Goal: Information Seeking & Learning: Learn about a topic

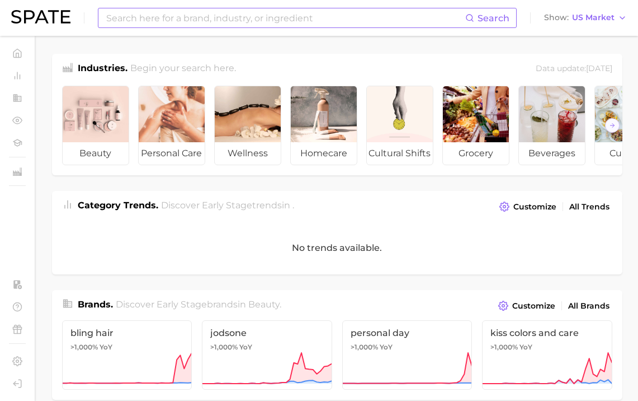
click at [326, 21] on input at bounding box center [285, 17] width 360 height 19
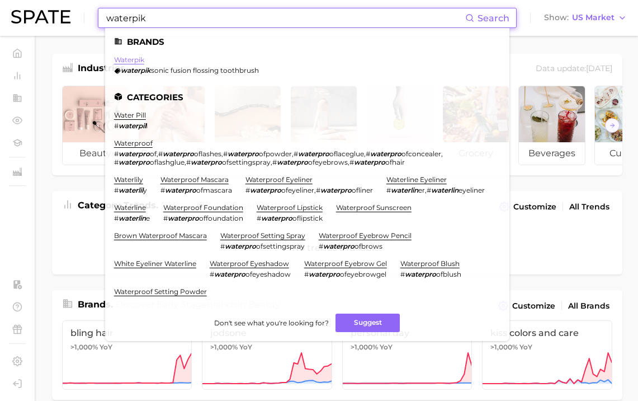
type input "waterpik"
click at [131, 61] on link "waterpik" at bounding box center [129, 59] width 30 height 8
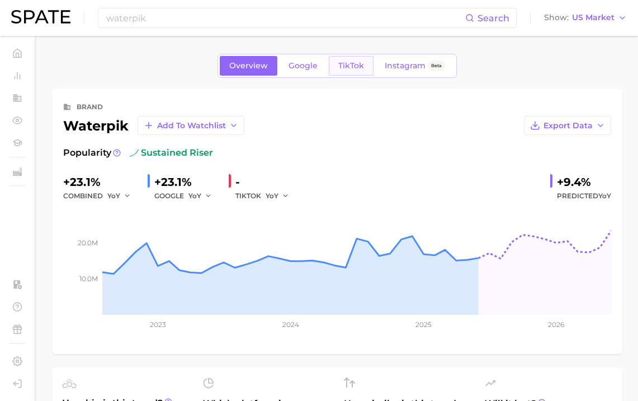
click at [349, 69] on span "TikTok" at bounding box center [352, 66] width 26 height 10
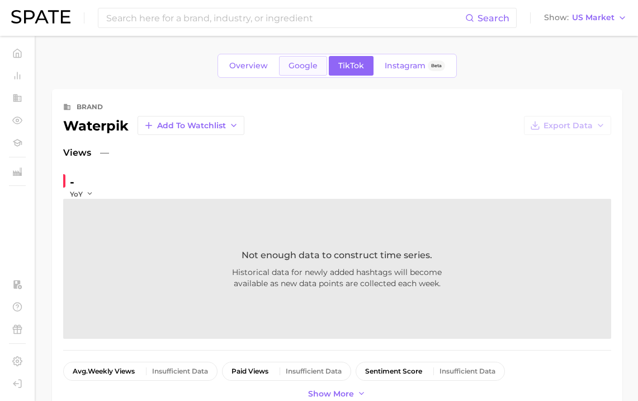
click at [314, 66] on span "Google" at bounding box center [303, 66] width 29 height 10
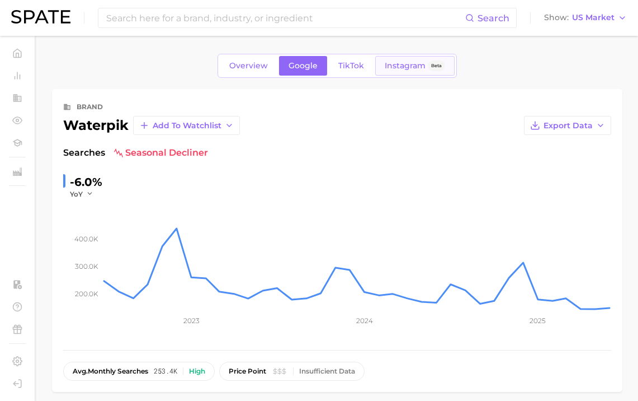
click at [393, 60] on link "Instagram Beta" at bounding box center [414, 66] width 79 height 20
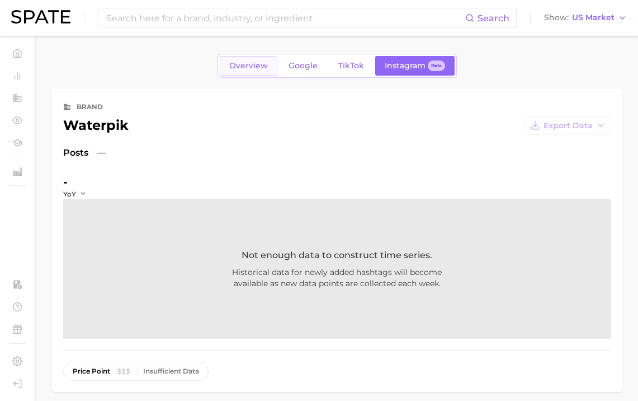
click at [270, 60] on link "Overview" at bounding box center [249, 66] width 58 height 20
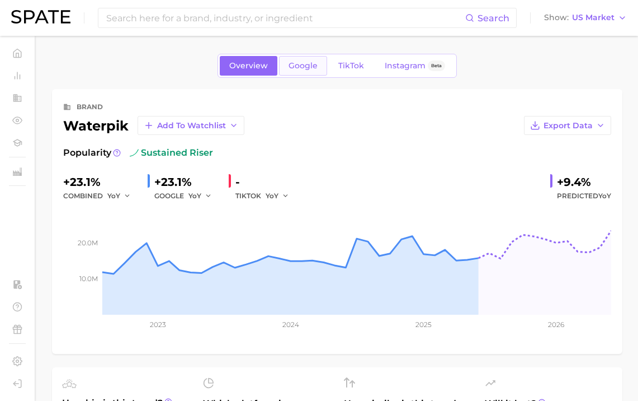
click at [324, 62] on link "Google" at bounding box center [303, 66] width 48 height 20
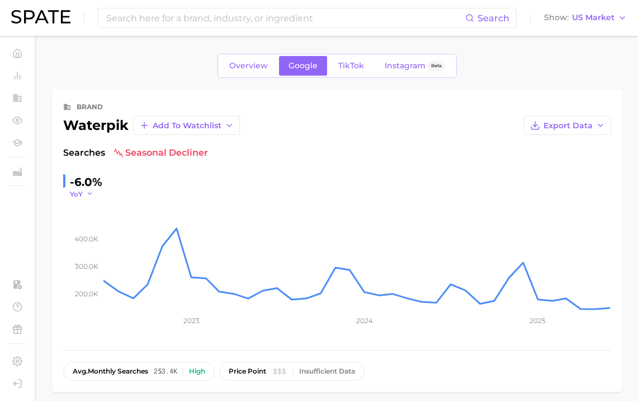
click at [90, 193] on icon "button" at bounding box center [90, 194] width 8 height 8
click at [81, 246] on span "MoM" at bounding box center [86, 250] width 20 height 10
click at [336, 70] on link "TikTok" at bounding box center [351, 66] width 45 height 20
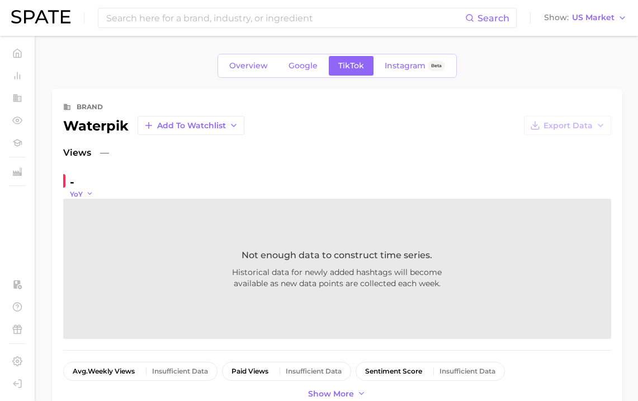
click at [86, 197] on icon "button" at bounding box center [90, 194] width 8 height 8
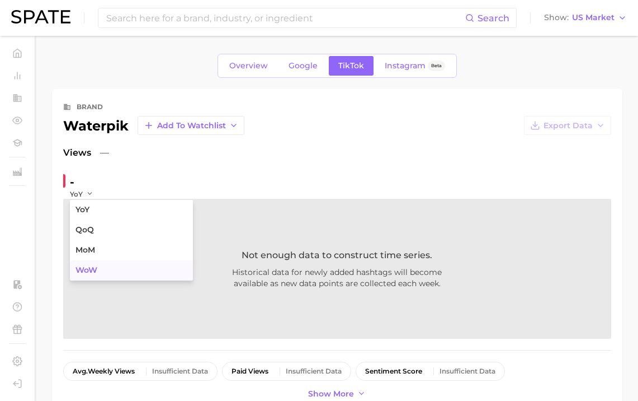
click at [95, 272] on span "WoW" at bounding box center [87, 270] width 22 height 10
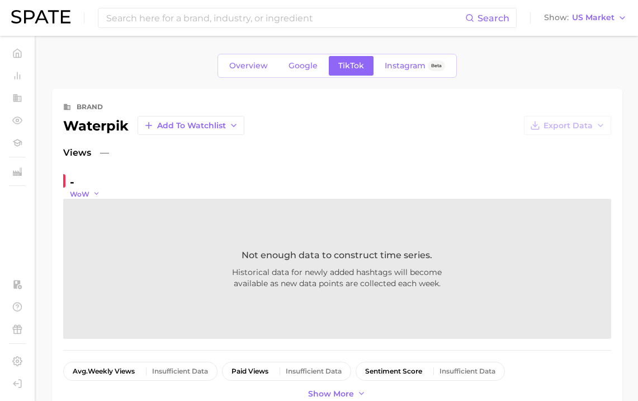
click at [93, 193] on icon "button" at bounding box center [97, 194] width 8 height 8
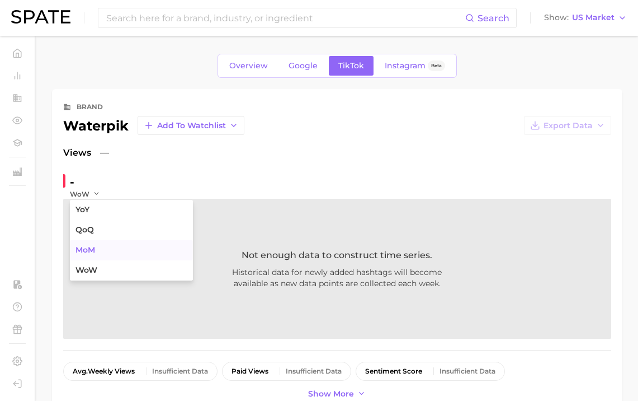
click at [93, 241] on button "MoM" at bounding box center [131, 250] width 123 height 20
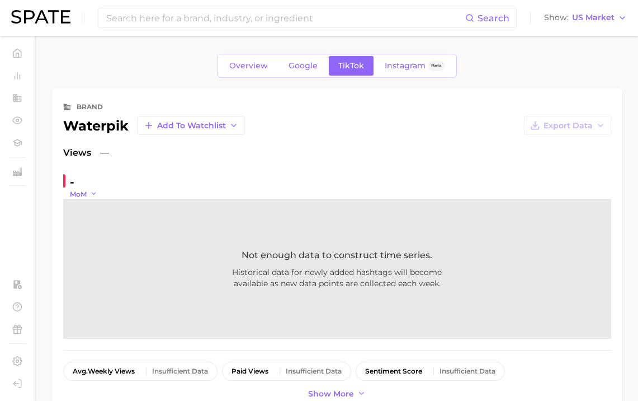
click at [91, 191] on icon "button" at bounding box center [94, 194] width 8 height 8
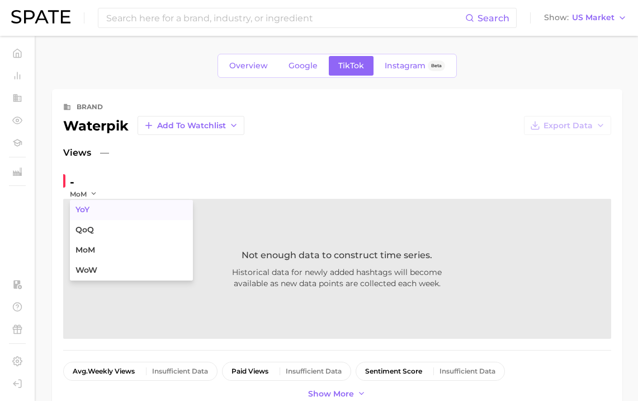
click at [100, 208] on button "YoY" at bounding box center [131, 210] width 123 height 20
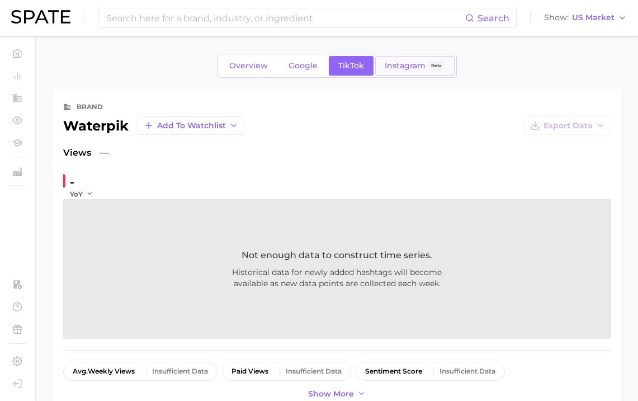
click at [375, 62] on link "Instagram Beta" at bounding box center [414, 66] width 79 height 20
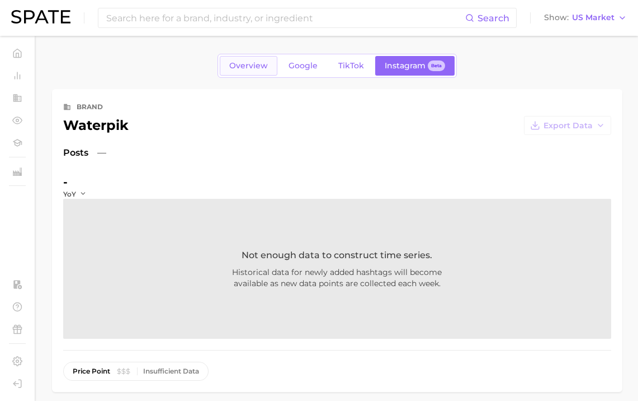
click at [257, 72] on link "Overview" at bounding box center [249, 66] width 58 height 20
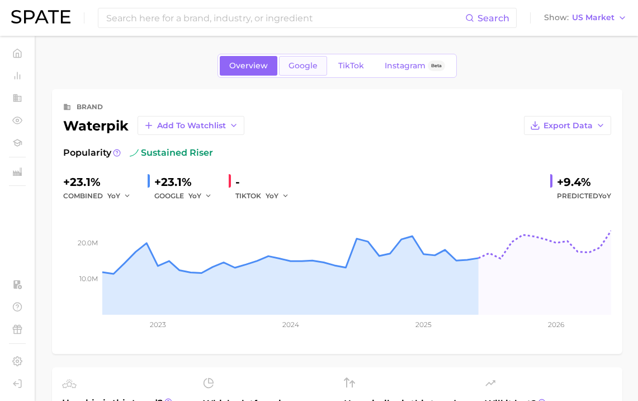
click at [307, 74] on link "Google" at bounding box center [303, 66] width 48 height 20
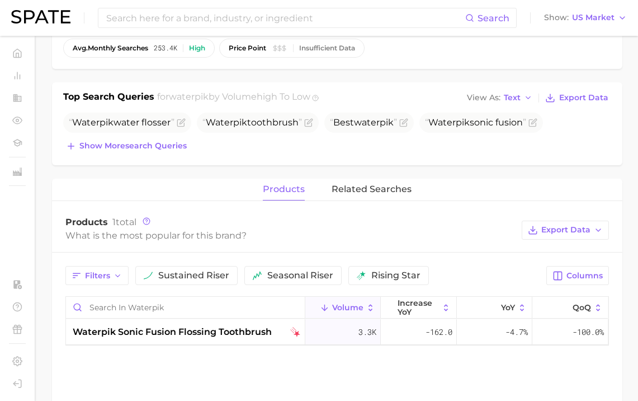
scroll to position [379, 0]
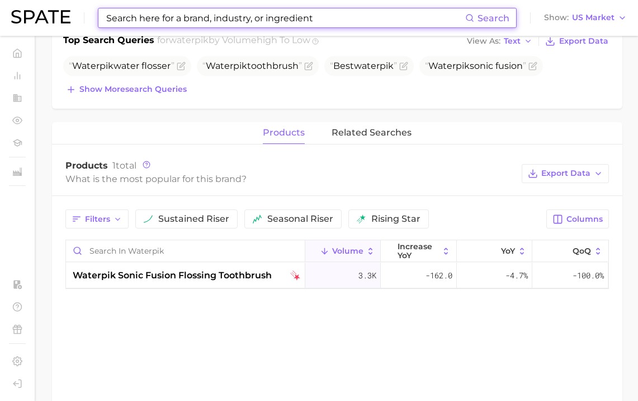
click at [242, 15] on input at bounding box center [285, 17] width 360 height 19
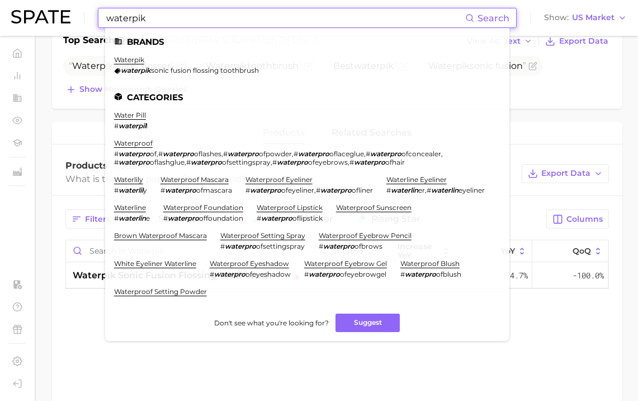
click at [179, 19] on input "waterpik" at bounding box center [285, 17] width 360 height 19
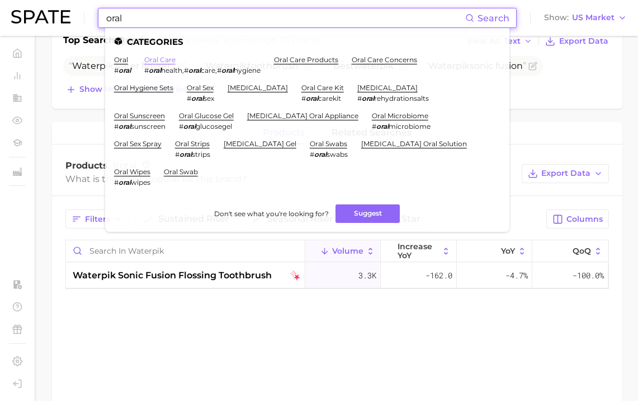
type input "oral"
click at [162, 60] on link "oral care" at bounding box center [159, 59] width 31 height 8
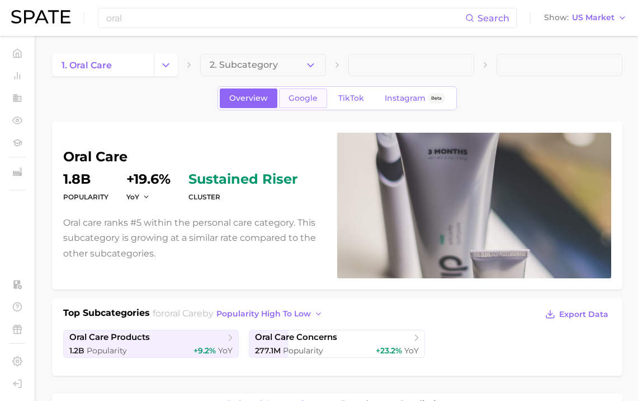
click at [317, 102] on span "Google" at bounding box center [303, 98] width 29 height 10
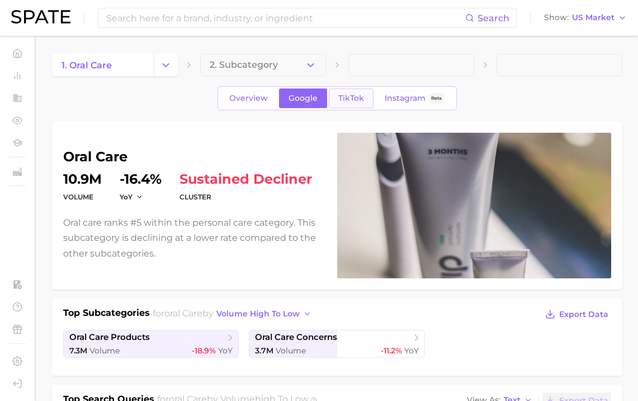
click at [346, 95] on span "TikTok" at bounding box center [352, 98] width 26 height 10
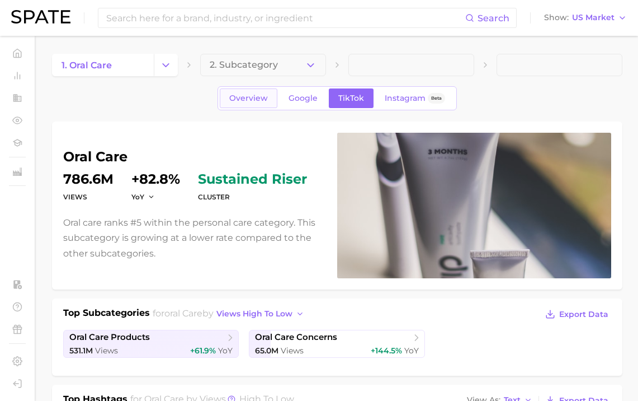
click at [265, 98] on span "Overview" at bounding box center [248, 98] width 39 height 10
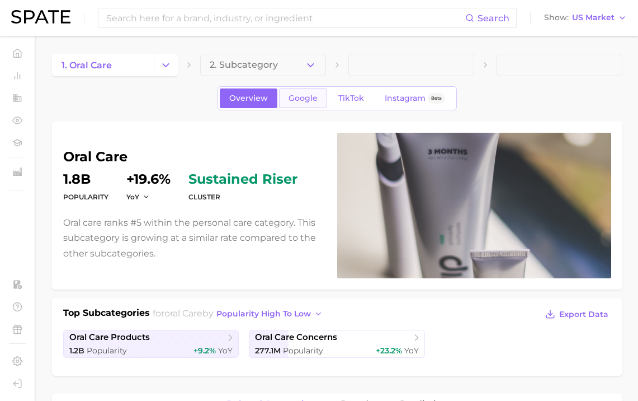
click at [306, 98] on span "Google" at bounding box center [303, 98] width 29 height 10
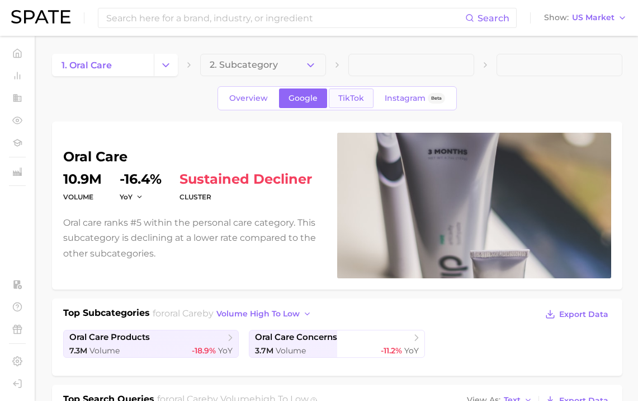
click at [354, 105] on link "TikTok" at bounding box center [351, 98] width 45 height 20
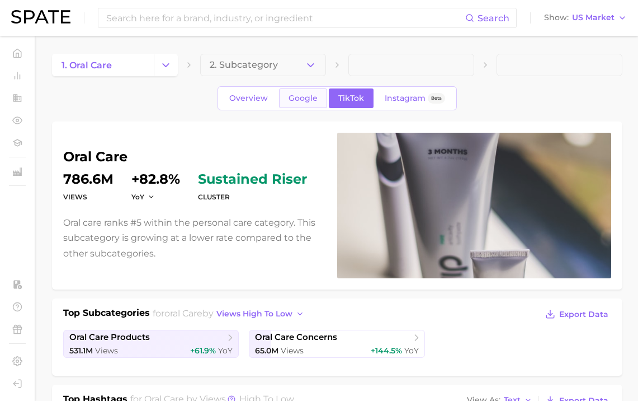
click at [310, 93] on span "Google" at bounding box center [303, 98] width 29 height 10
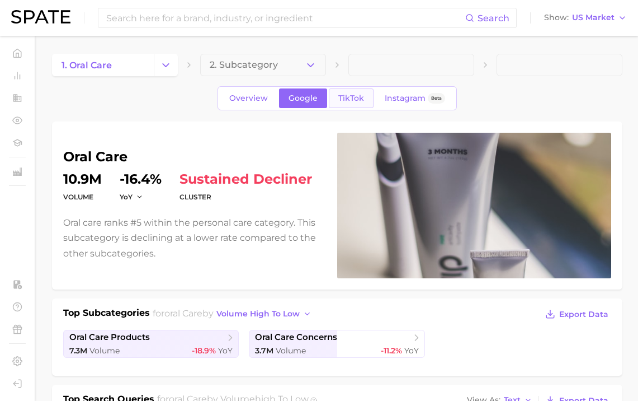
click at [355, 100] on span "TikTok" at bounding box center [352, 98] width 26 height 10
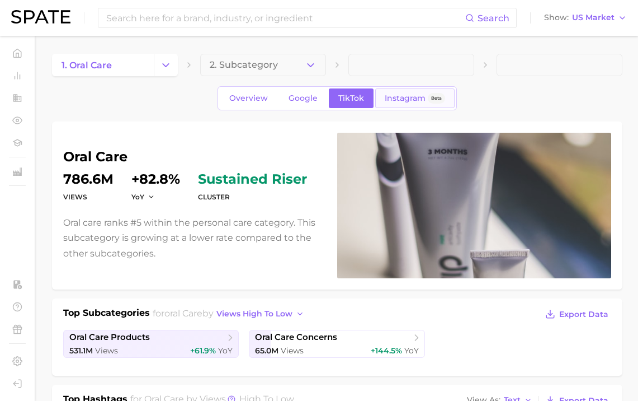
click at [415, 98] on span "Instagram" at bounding box center [405, 98] width 41 height 10
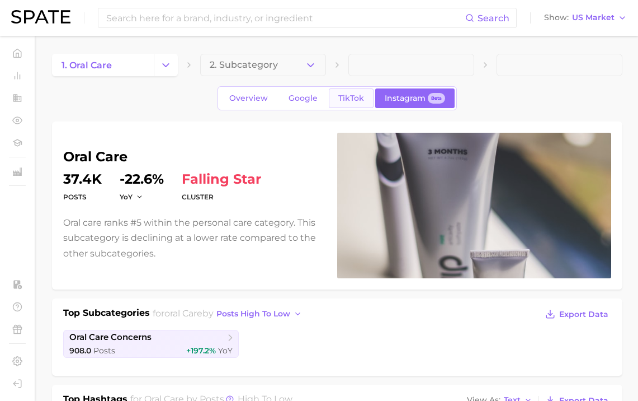
click at [365, 103] on link "TikTok" at bounding box center [351, 98] width 45 height 20
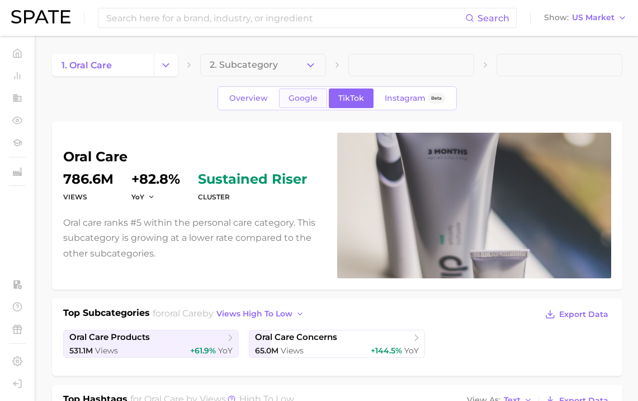
click at [288, 103] on link "Google" at bounding box center [303, 98] width 48 height 20
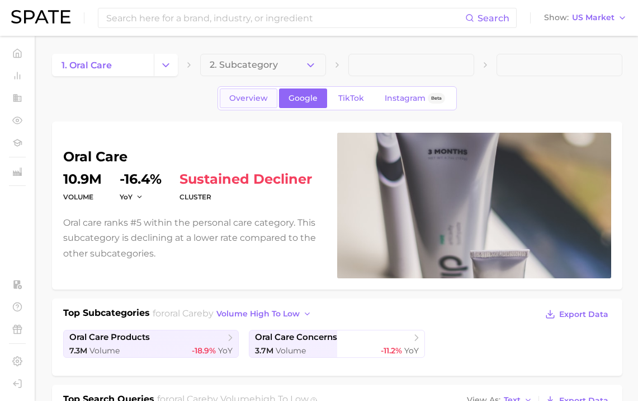
scroll to position [-1, 0]
click at [262, 96] on span "Overview" at bounding box center [248, 98] width 39 height 10
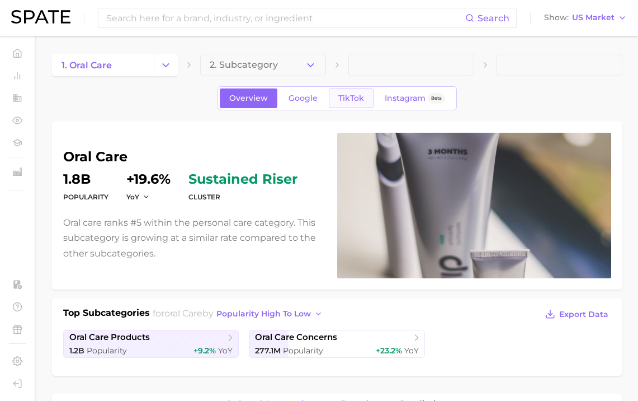
scroll to position [-1, 0]
click at [361, 101] on link "TikTok" at bounding box center [351, 98] width 45 height 20
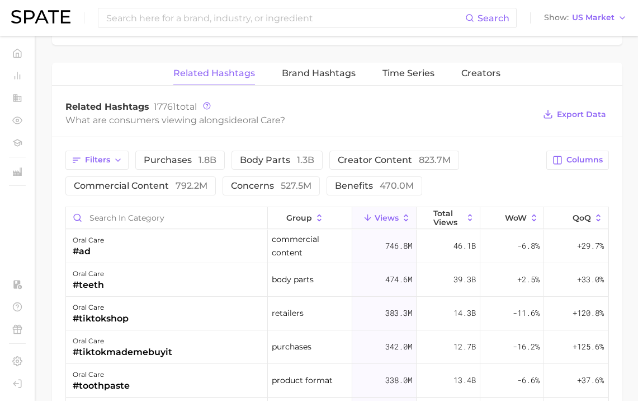
scroll to position [754, 0]
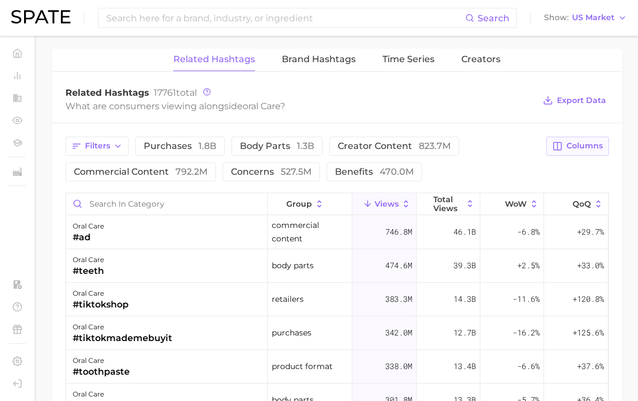
click at [579, 140] on button "Columns" at bounding box center [578, 146] width 62 height 19
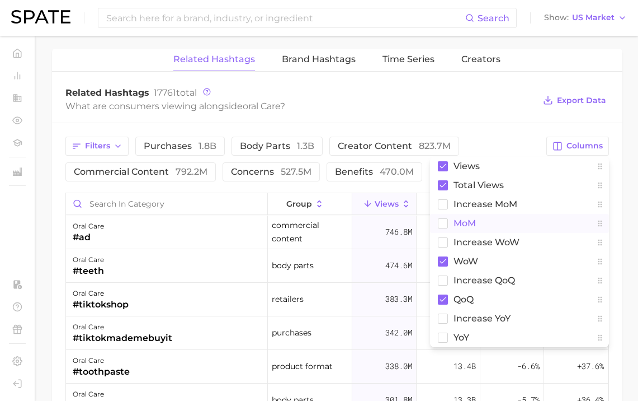
click at [532, 218] on button "MoM" at bounding box center [519, 223] width 179 height 19
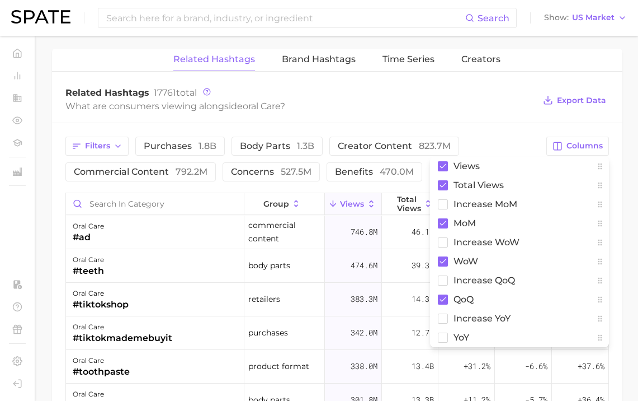
click at [493, 133] on div "Filters purchases 1.8b body parts 1.3b creator content 823.7m commercial conten…" at bounding box center [337, 364] width 571 height 483
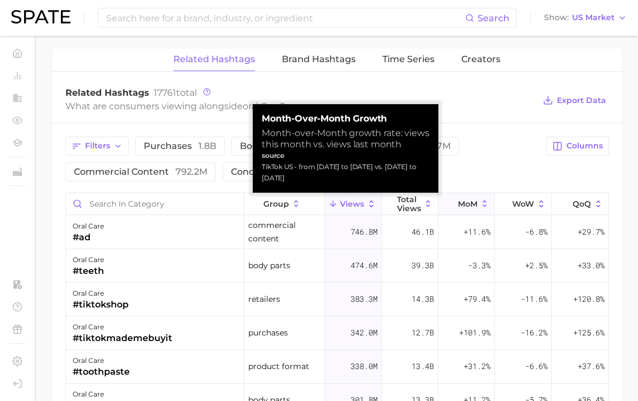
click at [474, 203] on span "MoM" at bounding box center [468, 203] width 20 height 9
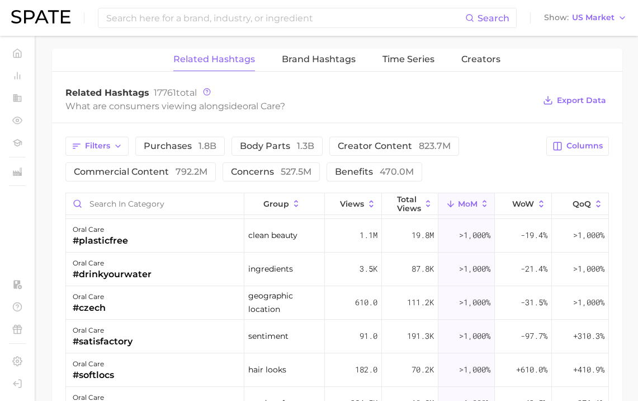
scroll to position [8060, 0]
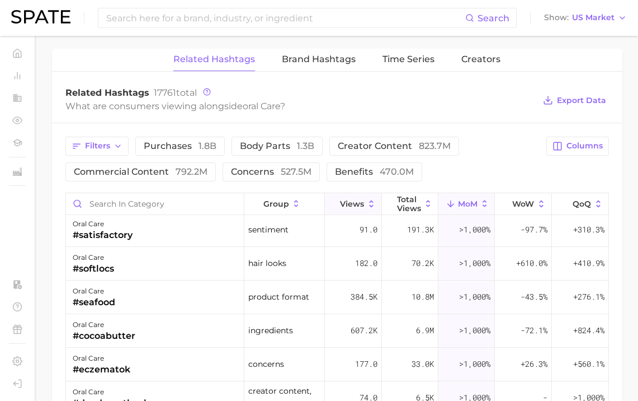
click at [353, 199] on span "Views" at bounding box center [352, 203] width 24 height 9
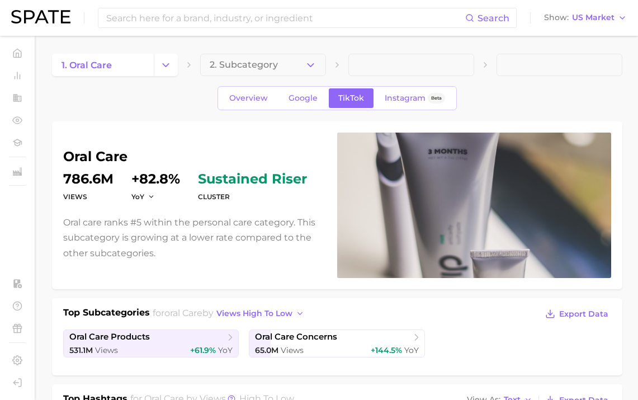
scroll to position [0, 0]
click at [287, 61] on button "2. Subcategory" at bounding box center [263, 65] width 126 height 22
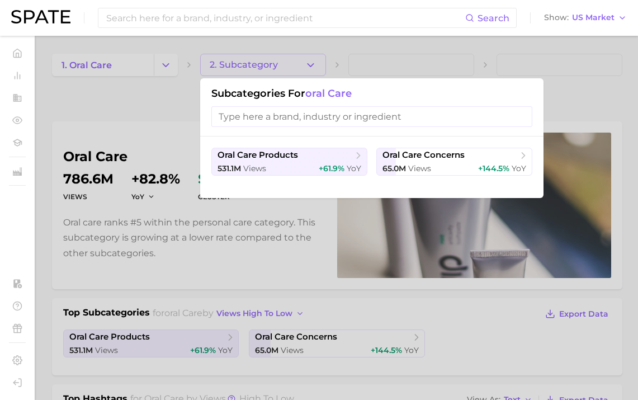
click at [562, 108] on div at bounding box center [319, 200] width 638 height 400
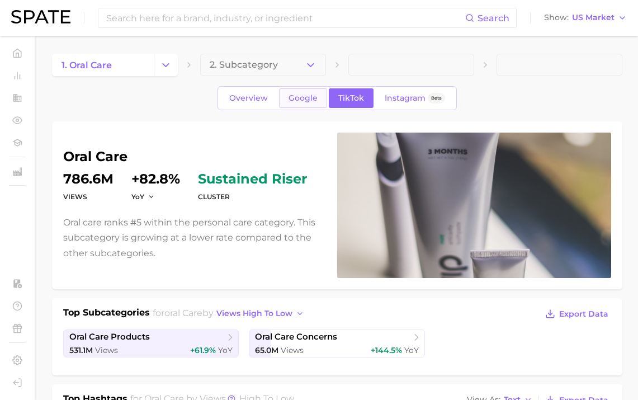
click at [299, 100] on span "Google" at bounding box center [303, 98] width 29 height 10
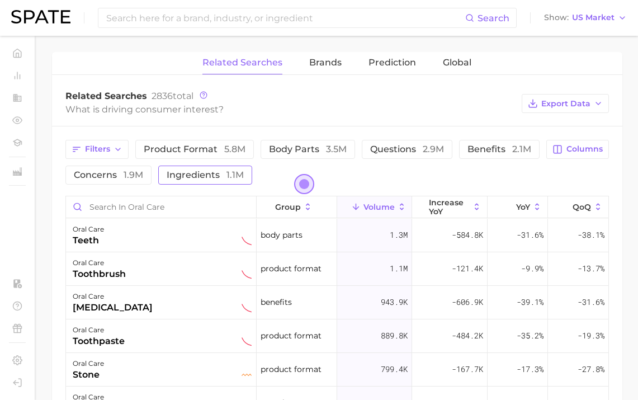
scroll to position [457, 0]
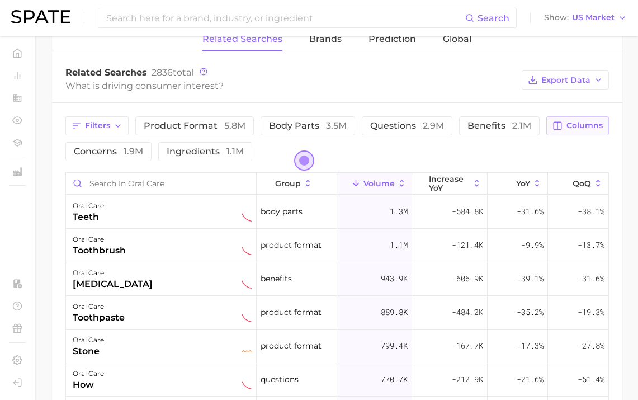
click at [583, 124] on span "Columns" at bounding box center [585, 126] width 36 height 10
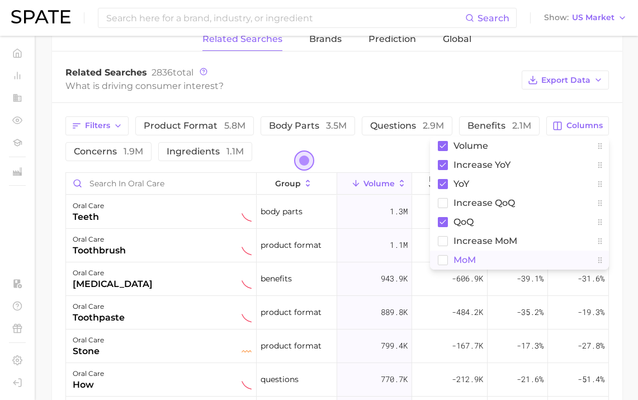
click at [472, 256] on span "MoM" at bounding box center [465, 260] width 22 height 10
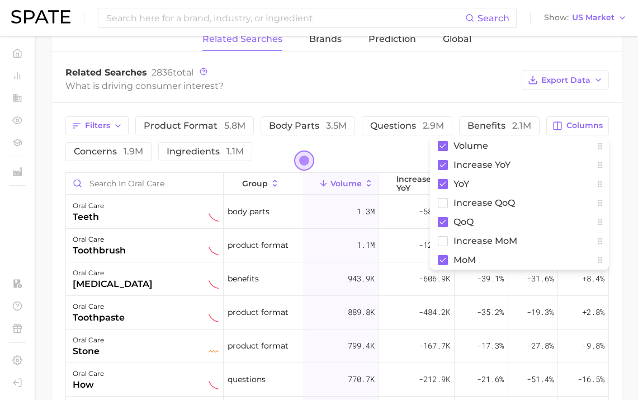
click at [524, 86] on div "Related Searches 2836 total What is driving consumer interest? Export Data" at bounding box center [337, 80] width 571 height 45
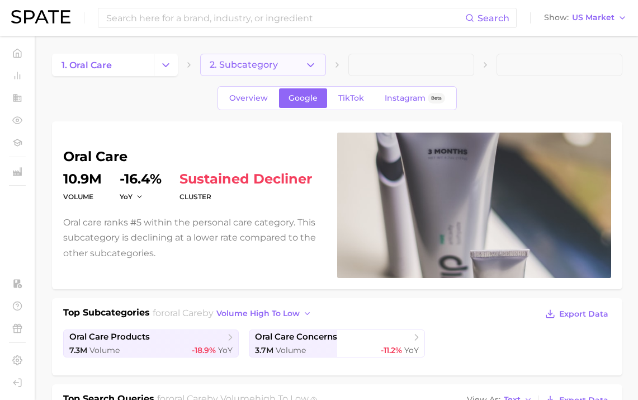
scroll to position [0, 0]
click at [229, 64] on span "2. Subcategory" at bounding box center [244, 65] width 68 height 10
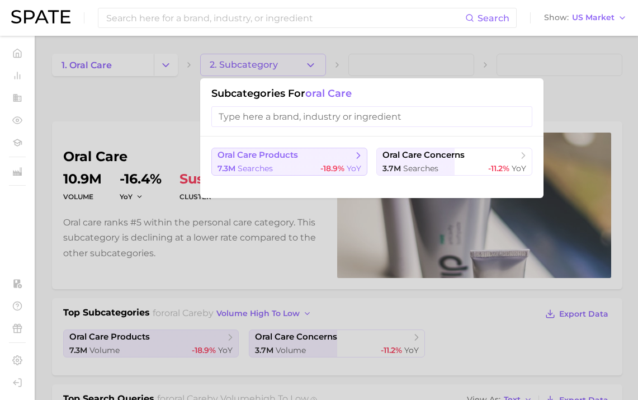
click at [257, 155] on span "oral care products" at bounding box center [258, 155] width 81 height 11
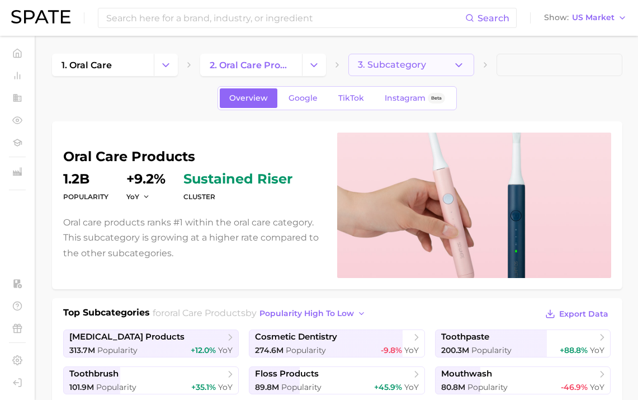
click at [429, 63] on button "3. Subcategory" at bounding box center [412, 65] width 126 height 22
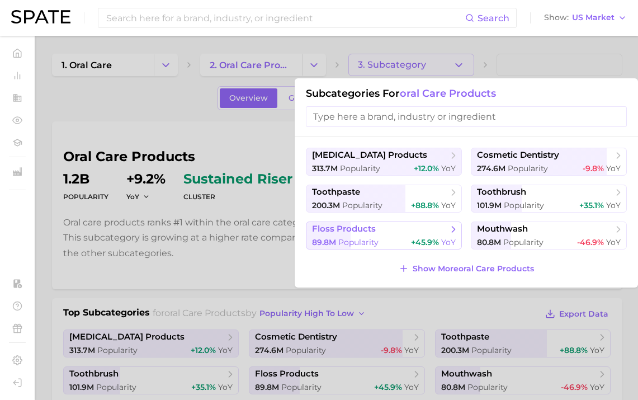
click at [417, 232] on button "floss products 89.8m Popularity +45.9% YoY" at bounding box center [384, 236] width 156 height 28
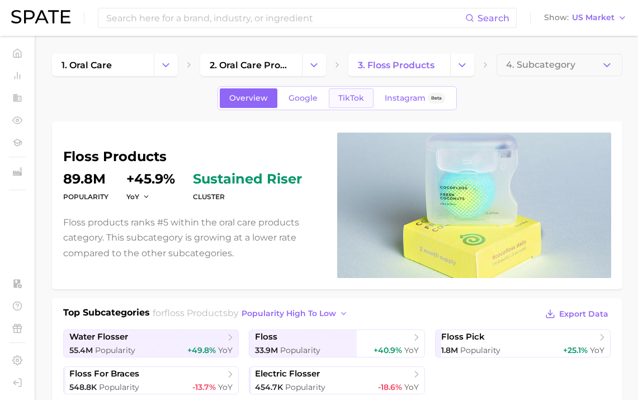
click at [353, 97] on span "TikTok" at bounding box center [352, 98] width 26 height 10
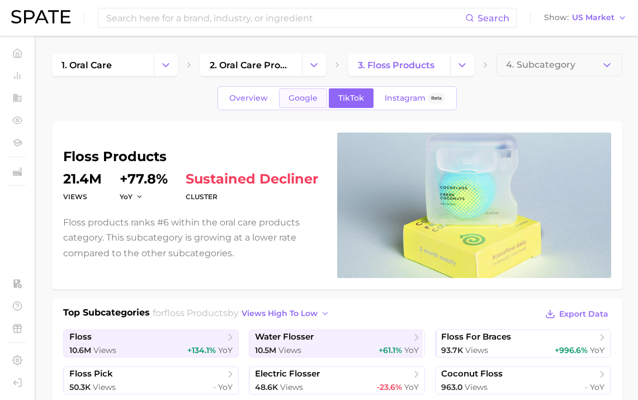
click at [309, 95] on span "Google" at bounding box center [303, 98] width 29 height 10
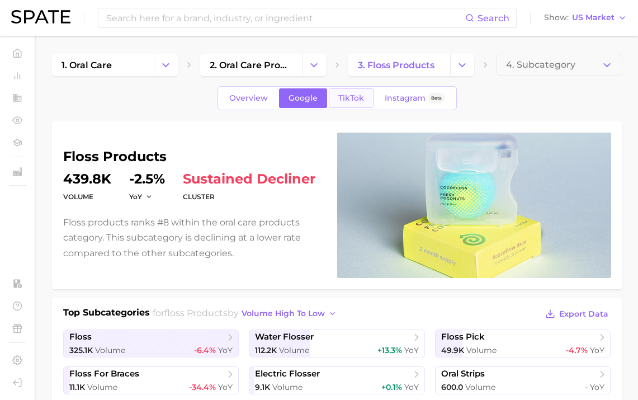
click at [361, 98] on link "TikTok" at bounding box center [351, 98] width 45 height 20
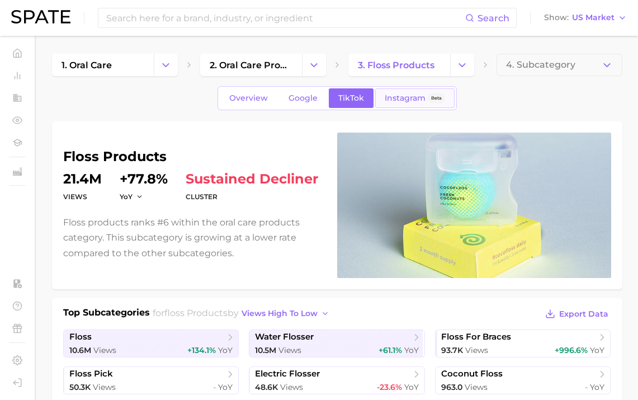
click at [407, 99] on span "Instagram" at bounding box center [405, 98] width 41 height 10
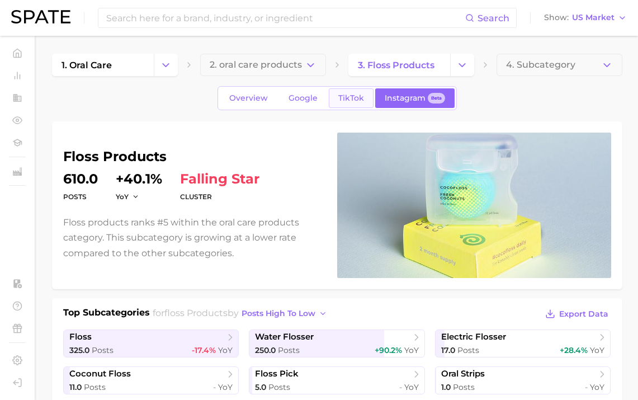
click at [360, 101] on span "TikTok" at bounding box center [352, 98] width 26 height 10
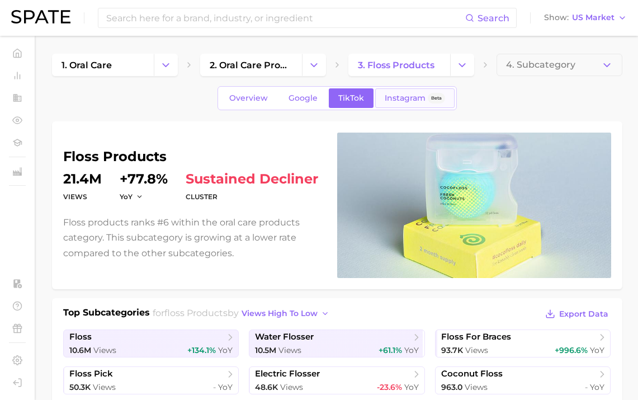
click at [391, 103] on link "Instagram Beta" at bounding box center [414, 98] width 79 height 20
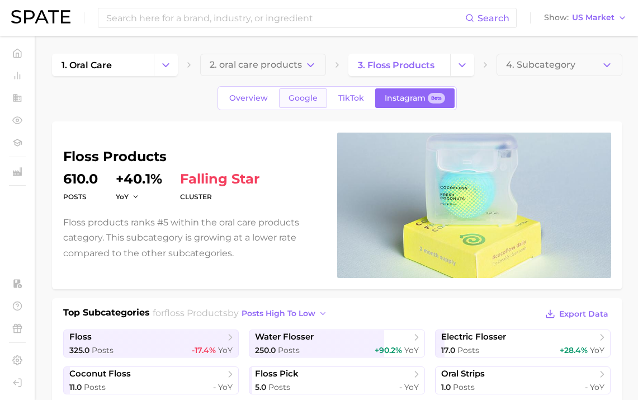
click at [301, 101] on span "Google" at bounding box center [303, 98] width 29 height 10
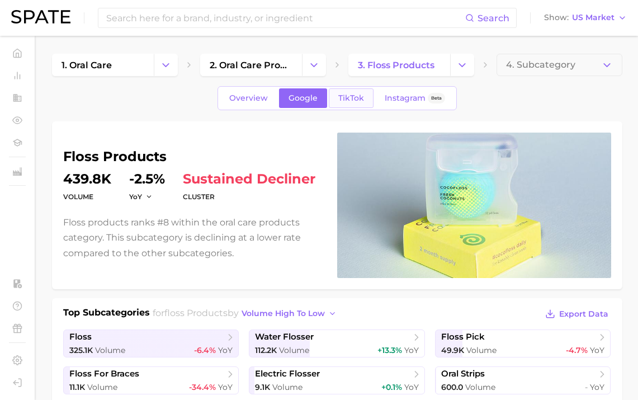
click at [356, 97] on span "TikTok" at bounding box center [352, 98] width 26 height 10
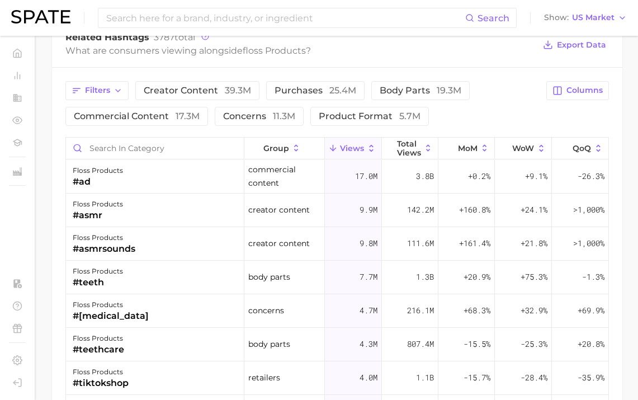
scroll to position [907, 0]
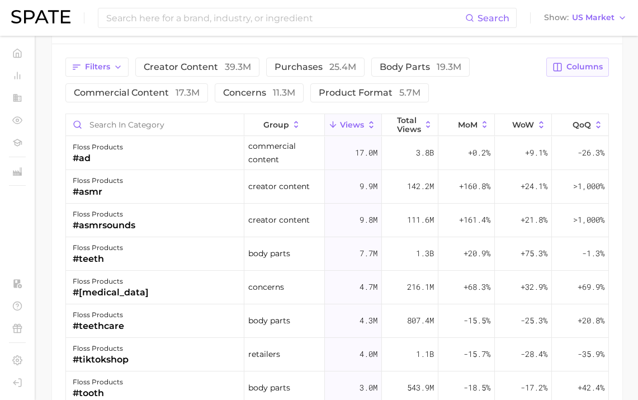
click at [582, 71] on span "Columns" at bounding box center [585, 67] width 36 height 10
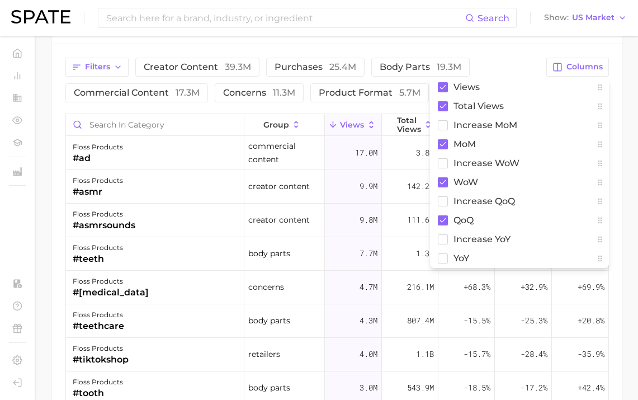
click at [501, 56] on div "Filters creator content 39.3m purchases 25.4m body parts 19.3m commercial conte…" at bounding box center [337, 285] width 571 height 483
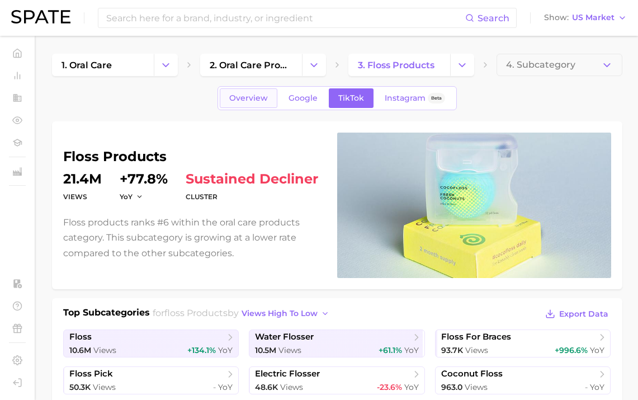
scroll to position [0, 0]
click at [254, 98] on span "Overview" at bounding box center [248, 98] width 39 height 10
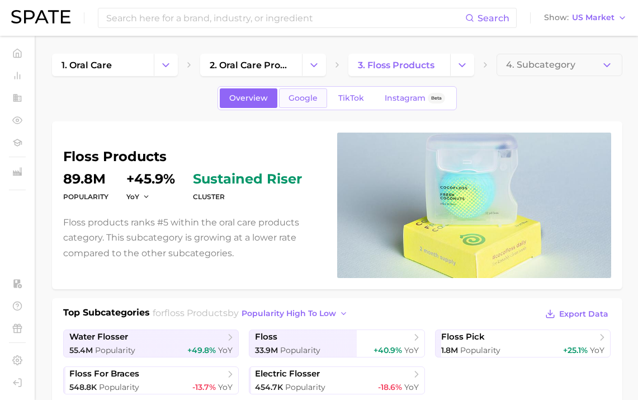
click at [321, 97] on link "Google" at bounding box center [303, 98] width 48 height 20
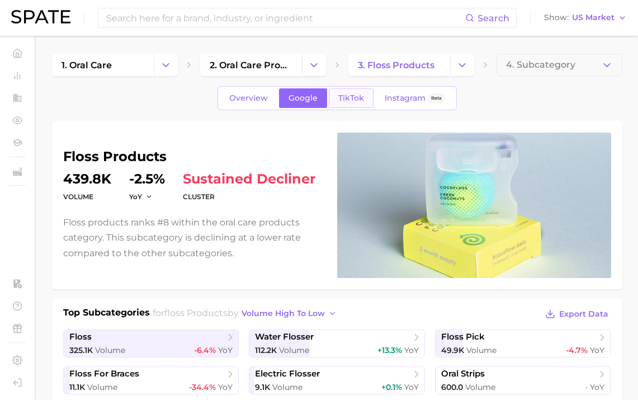
click at [341, 98] on span "TikTok" at bounding box center [352, 98] width 26 height 10
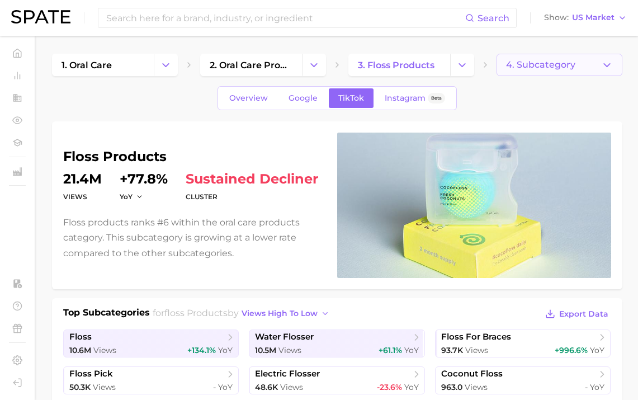
click at [530, 71] on button "4. Subcategory" at bounding box center [560, 65] width 126 height 22
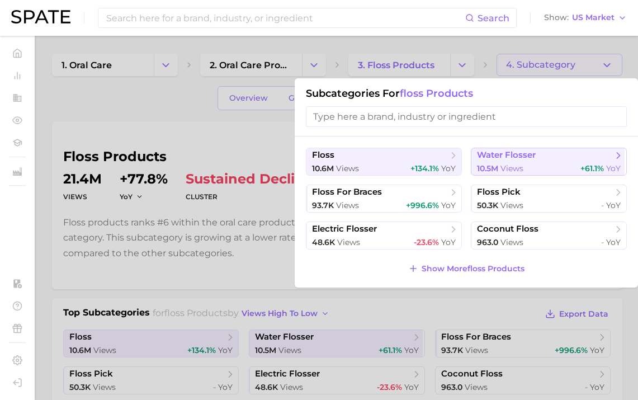
click at [505, 151] on span "water flosser" at bounding box center [545, 155] width 136 height 11
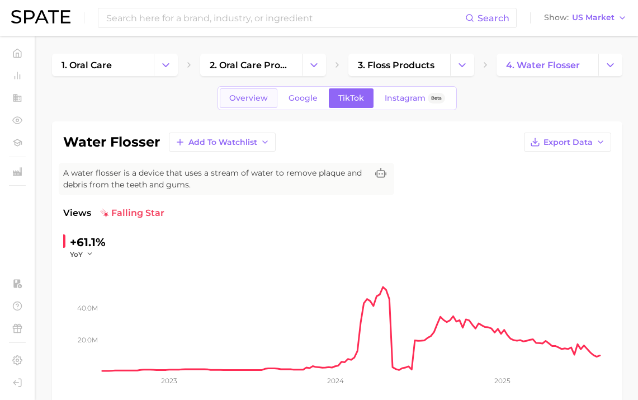
click at [266, 95] on span "Overview" at bounding box center [248, 98] width 39 height 10
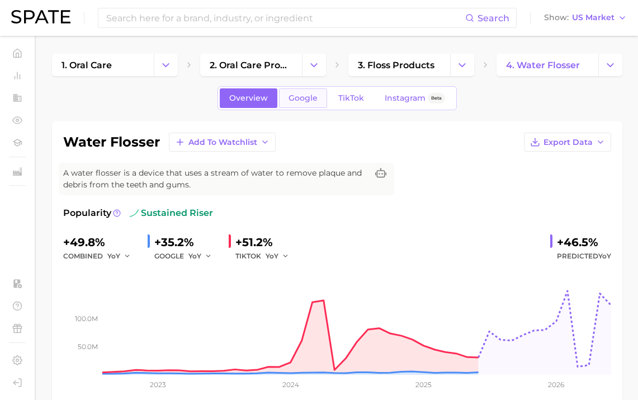
click at [311, 102] on span "Google" at bounding box center [303, 98] width 29 height 10
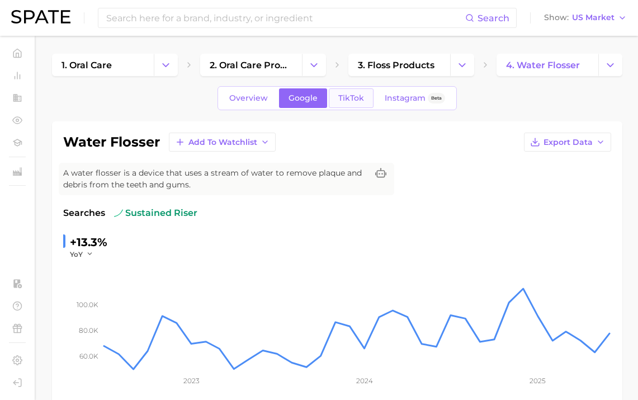
click at [351, 102] on span "TikTok" at bounding box center [352, 98] width 26 height 10
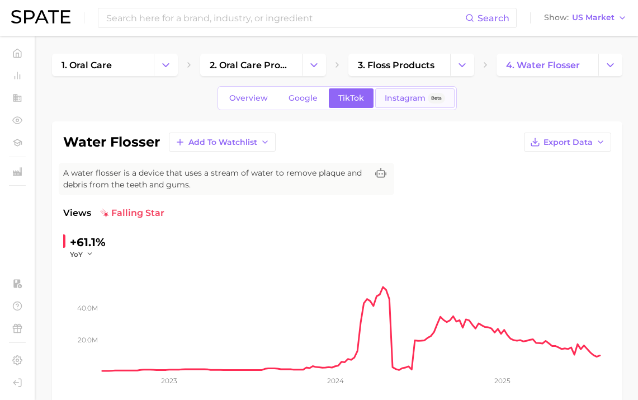
click at [398, 105] on link "Instagram Beta" at bounding box center [414, 98] width 79 height 20
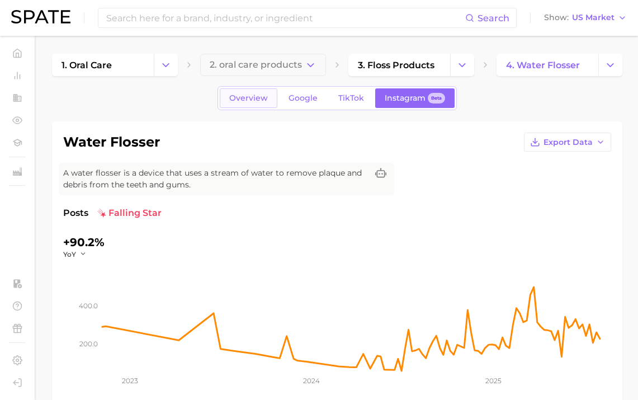
click at [252, 95] on span "Overview" at bounding box center [248, 98] width 39 height 10
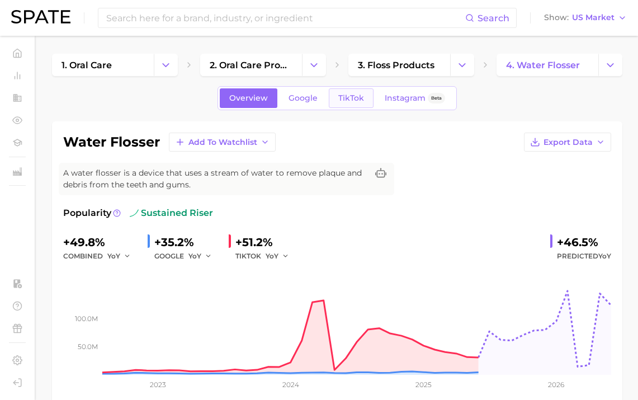
click at [345, 100] on span "TikTok" at bounding box center [352, 98] width 26 height 10
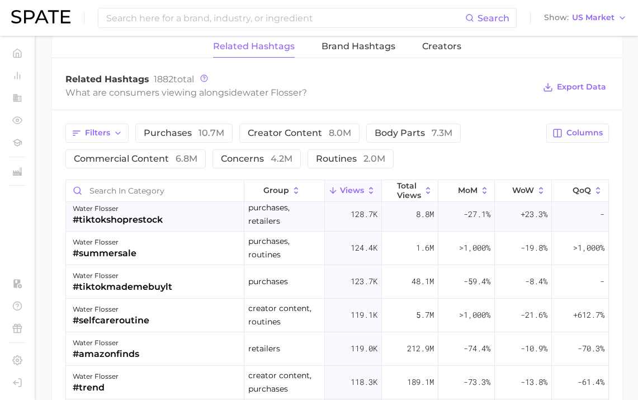
scroll to position [1352, 0]
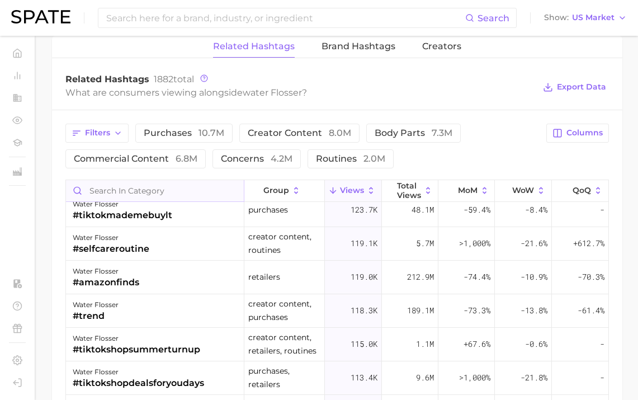
click at [145, 186] on input "Search in category" at bounding box center [155, 190] width 178 height 21
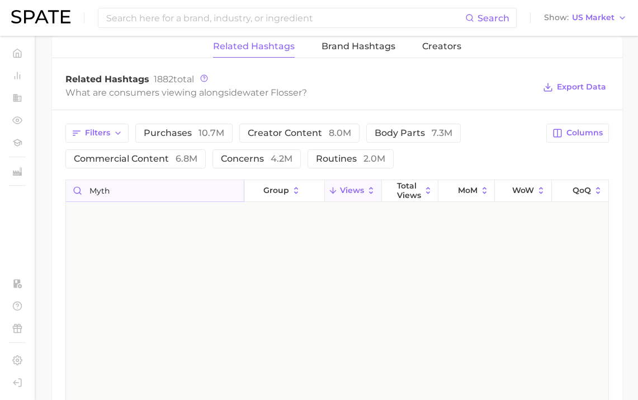
scroll to position [0, 0]
type input "myth"
click at [180, 22] on input at bounding box center [285, 17] width 360 height 19
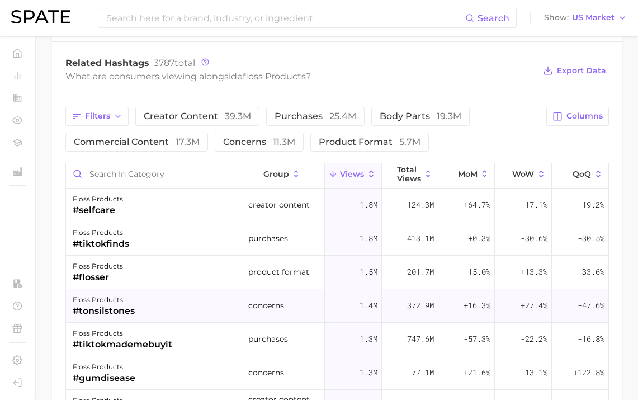
scroll to position [571, 0]
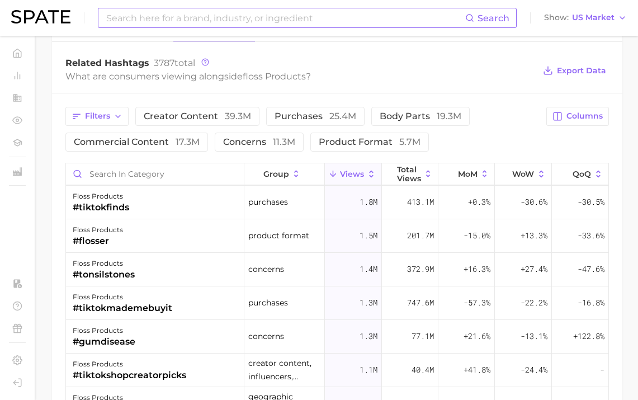
click at [199, 20] on input at bounding box center [285, 17] width 360 height 19
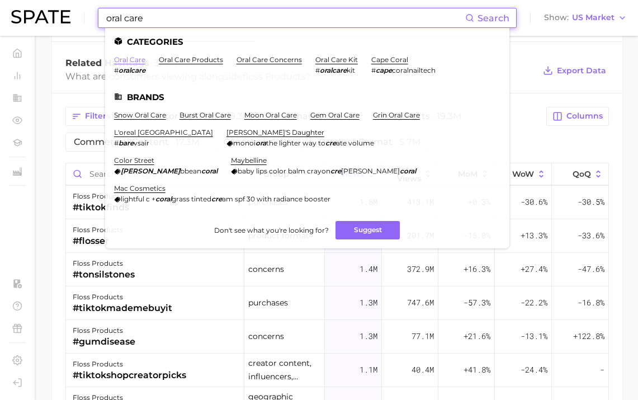
type input "oral care"
click at [135, 58] on link "oral care" at bounding box center [129, 59] width 31 height 8
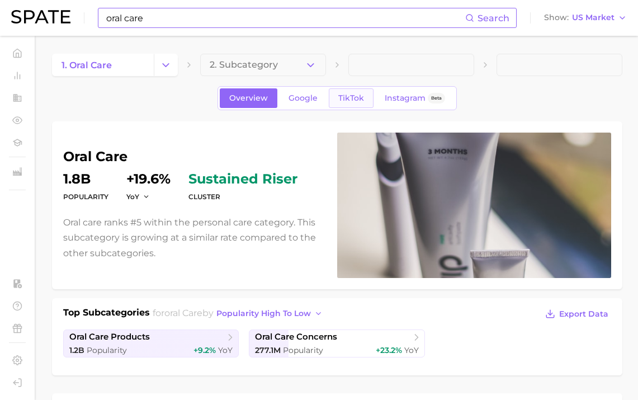
scroll to position [-1, 0]
click at [346, 93] on link "TikTok" at bounding box center [351, 98] width 45 height 20
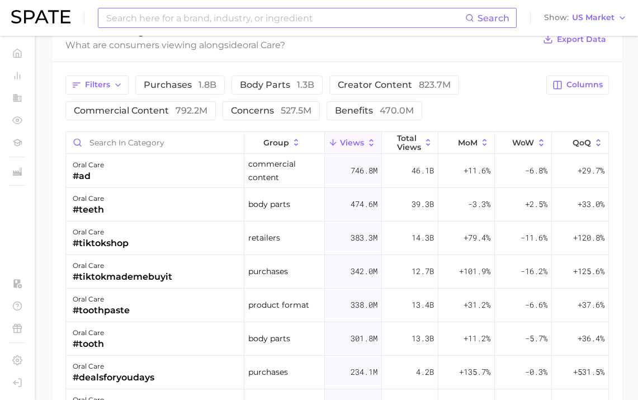
scroll to position [877, 0]
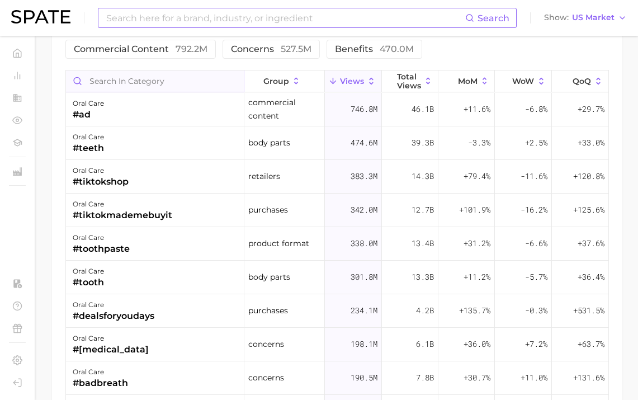
click at [172, 79] on input "Search in category" at bounding box center [155, 81] width 178 height 21
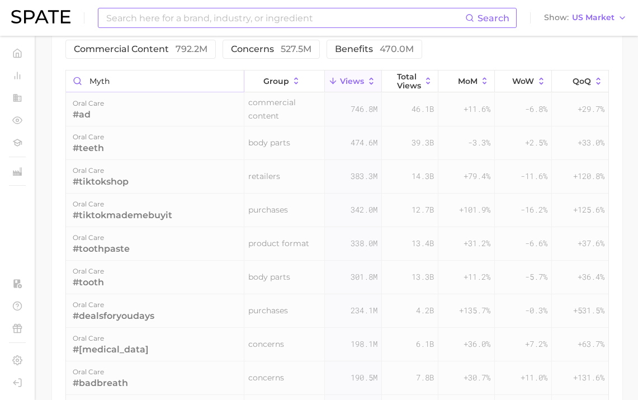
scroll to position [787, 0]
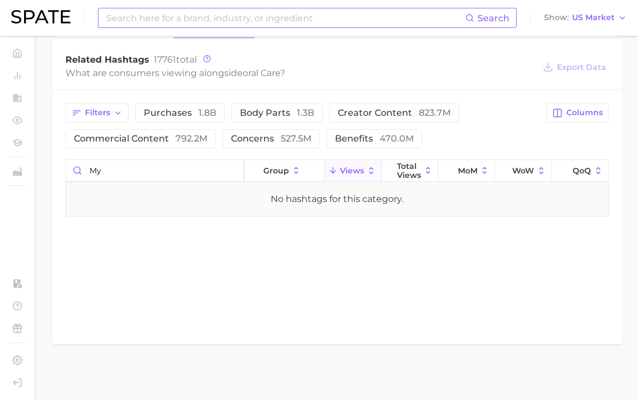
type input "m"
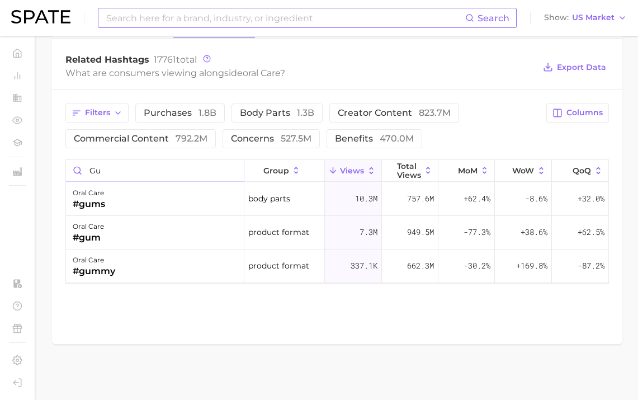
type input "g"
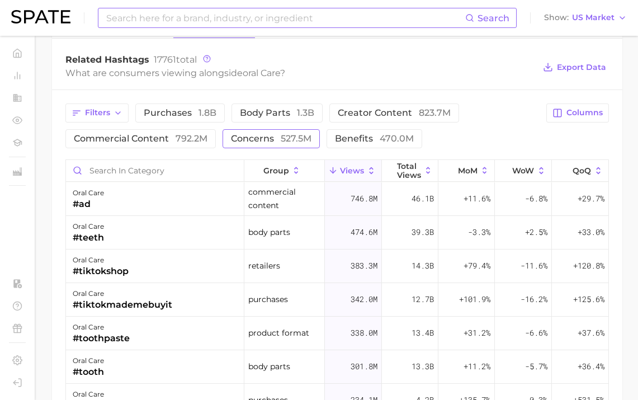
click at [270, 131] on button "concerns 527.5m" at bounding box center [271, 138] width 97 height 19
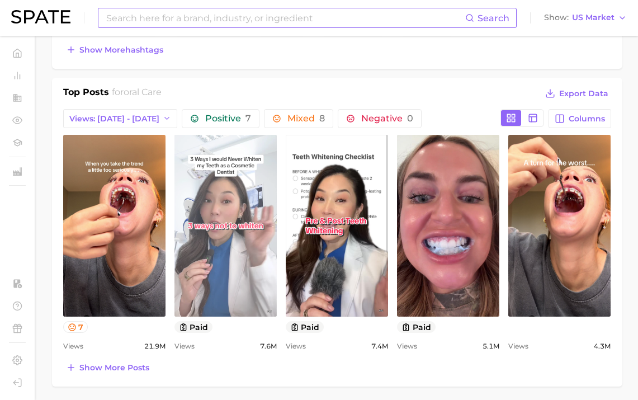
scroll to position [451, 0]
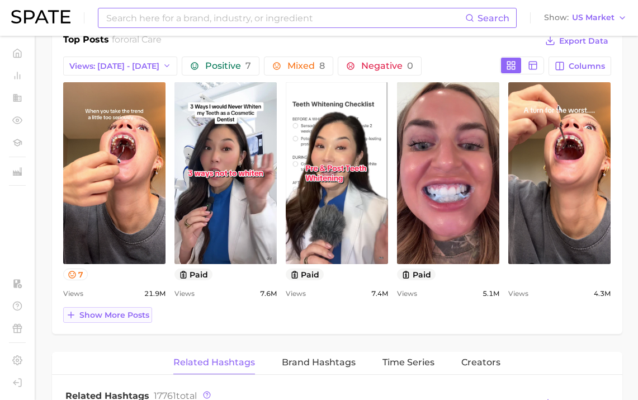
click at [140, 316] on span "Show more posts" at bounding box center [114, 316] width 70 height 10
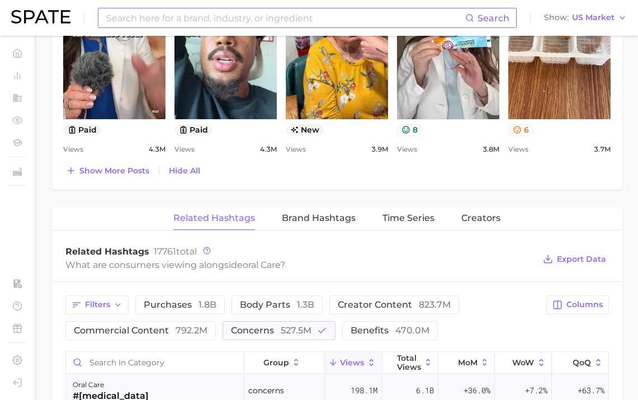
scroll to position [840, 0]
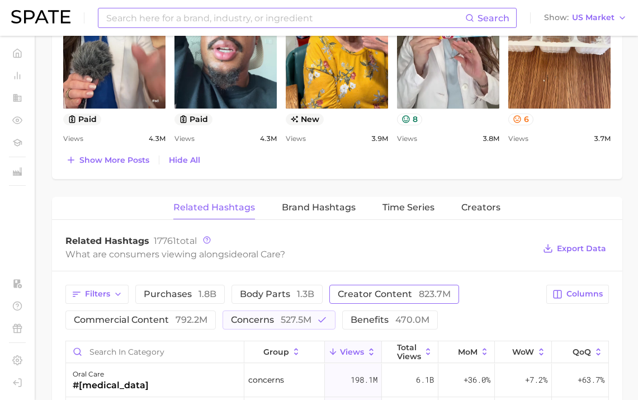
click at [342, 292] on span "creator content 823.7m" at bounding box center [394, 294] width 113 height 9
click at [317, 321] on icon "button" at bounding box center [322, 320] width 10 height 10
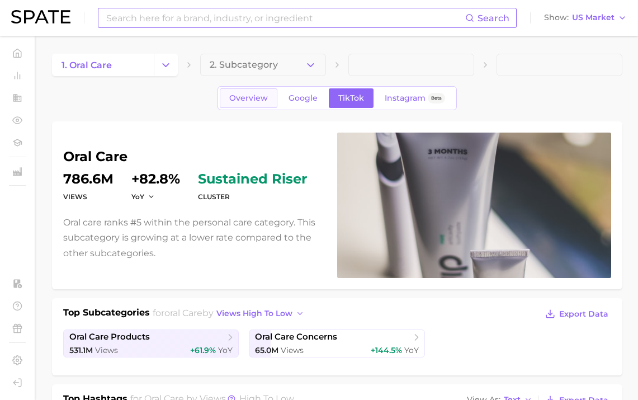
scroll to position [-1, 0]
click at [298, 100] on span "Google" at bounding box center [303, 98] width 29 height 10
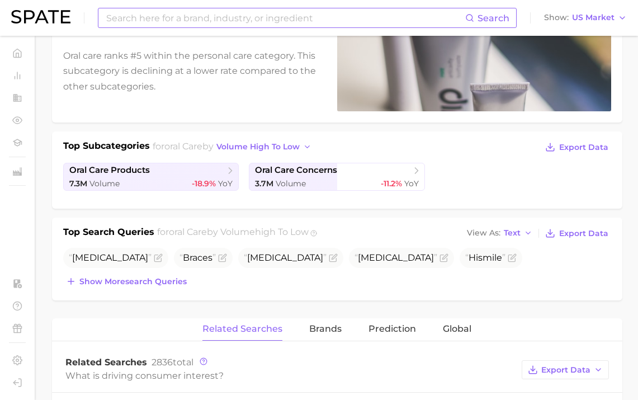
scroll to position [197, 0]
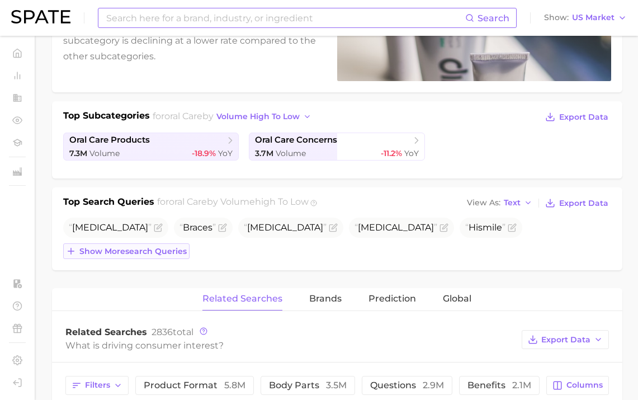
click at [167, 246] on button "Show more search queries" at bounding box center [126, 251] width 126 height 16
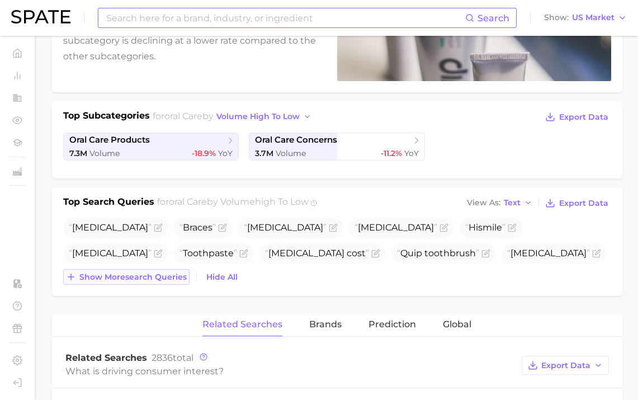
click at [158, 280] on span "Show more search queries" at bounding box center [132, 278] width 107 height 10
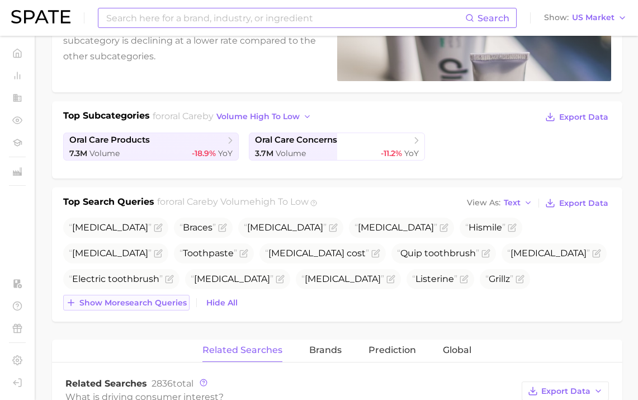
click at [156, 302] on span "Show more search queries" at bounding box center [132, 303] width 107 height 10
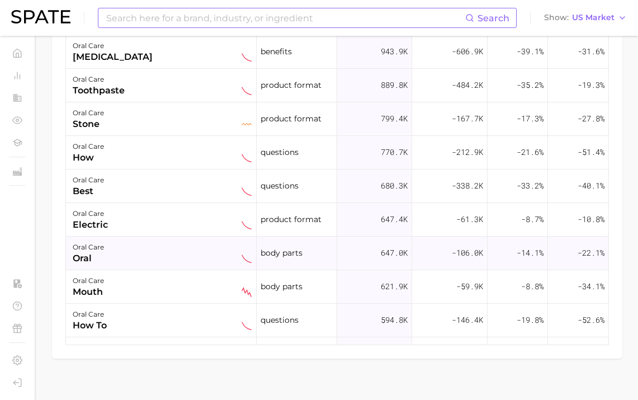
scroll to position [470, 0]
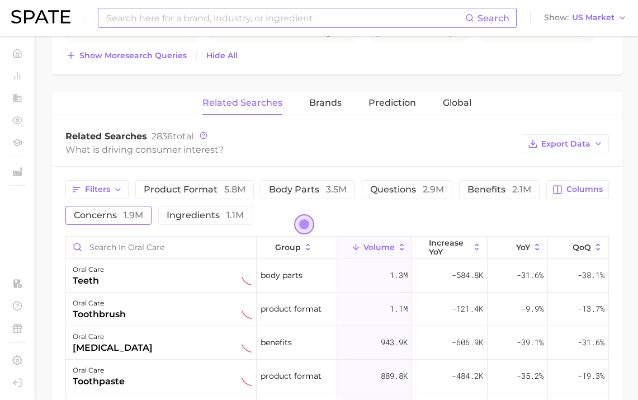
click at [105, 217] on span "concerns 1.9m" at bounding box center [108, 215] width 69 height 11
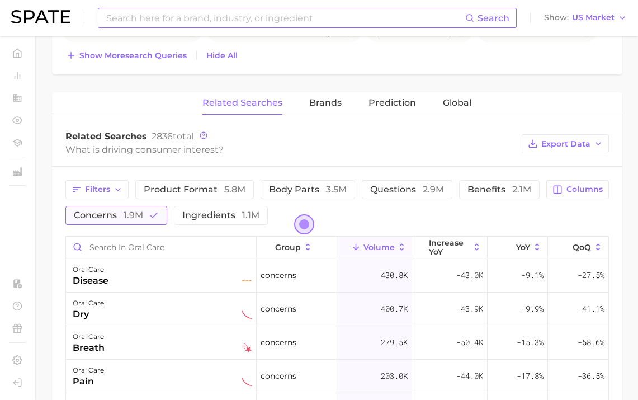
click at [105, 217] on span "concerns 1.9m" at bounding box center [108, 215] width 69 height 11
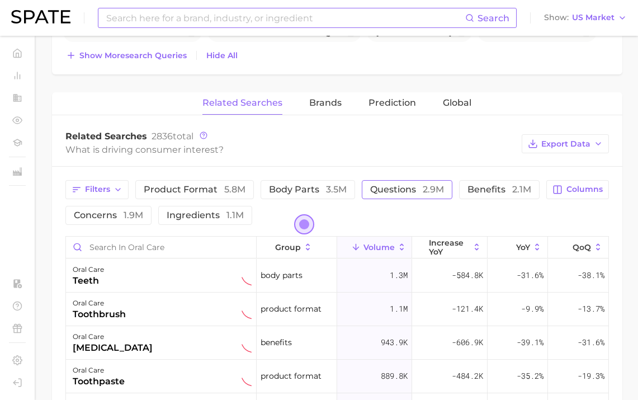
click at [365, 195] on button "questions 2.9m" at bounding box center [407, 189] width 91 height 19
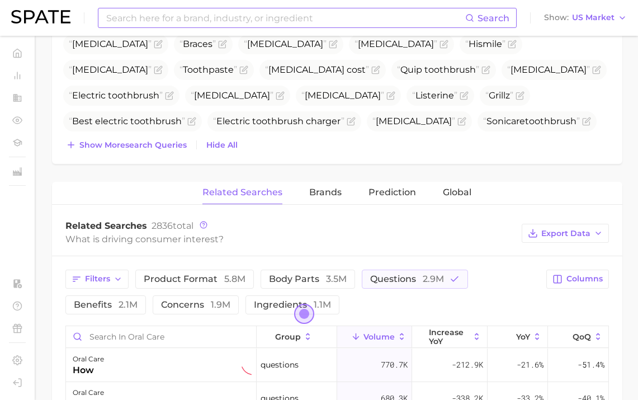
scroll to position [549, 0]
